Goal: Information Seeking & Learning: Learn about a topic

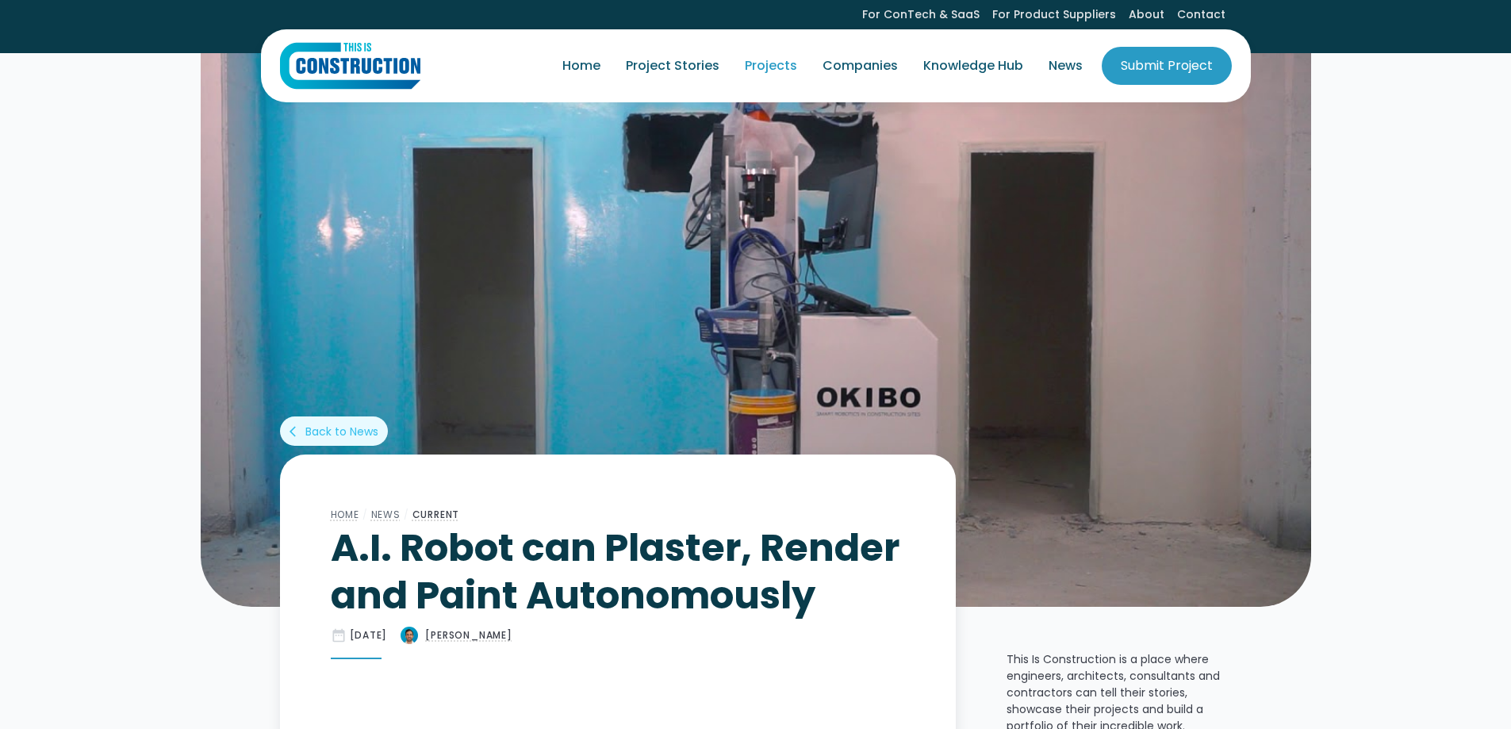
click at [777, 59] on link "Projects" at bounding box center [771, 66] width 78 height 44
